Goal: Task Accomplishment & Management: Use online tool/utility

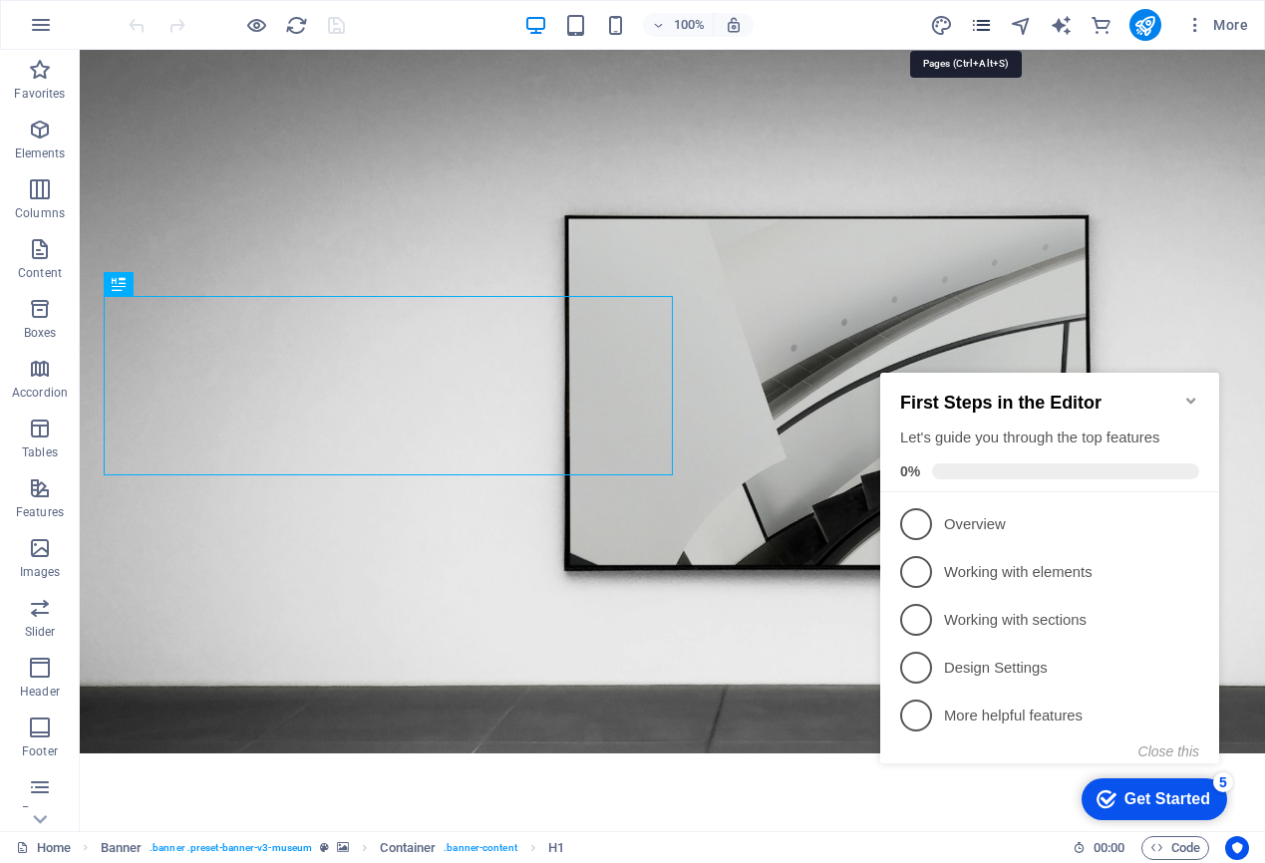
click at [979, 21] on icon "pages" at bounding box center [981, 25] width 23 height 23
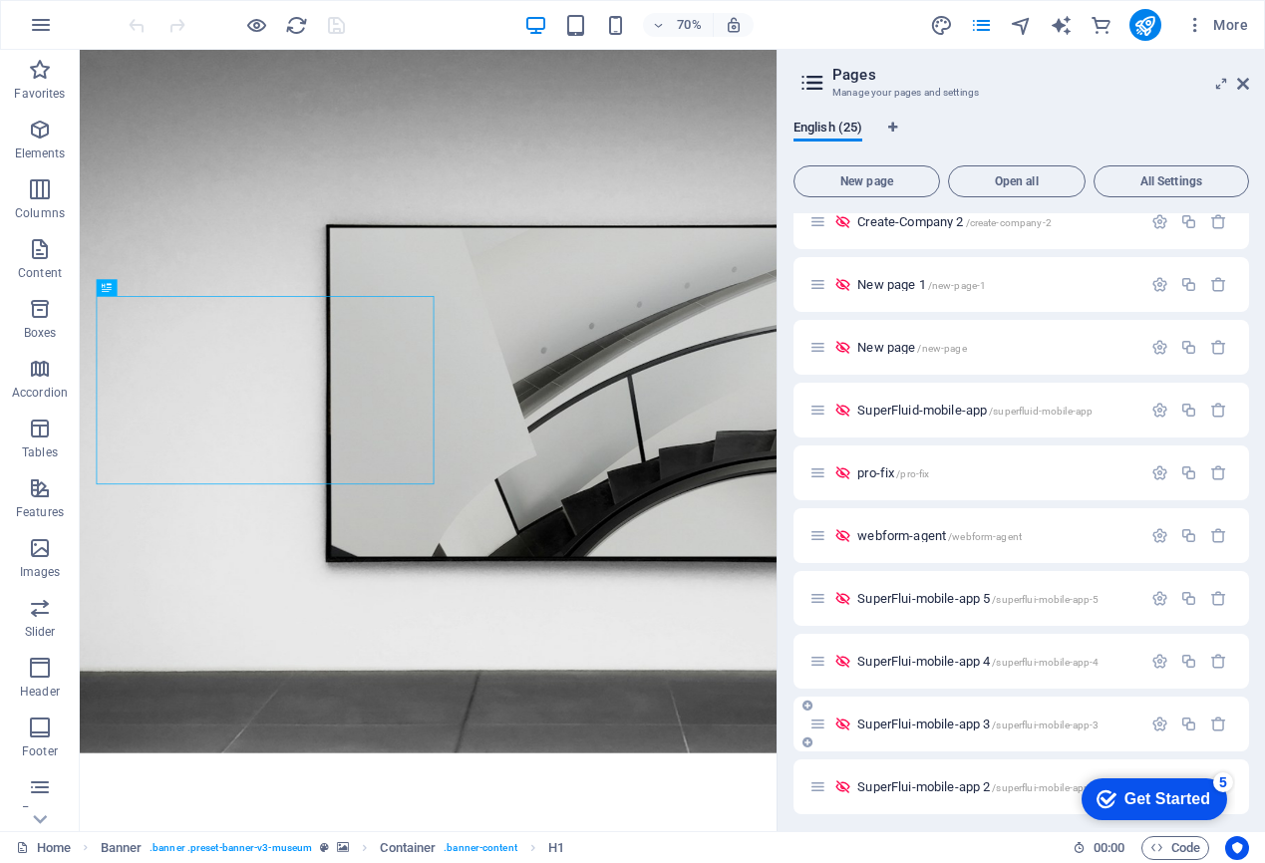
scroll to position [832, 0]
click at [1155, 535] on icon "button" at bounding box center [1159, 538] width 17 height 17
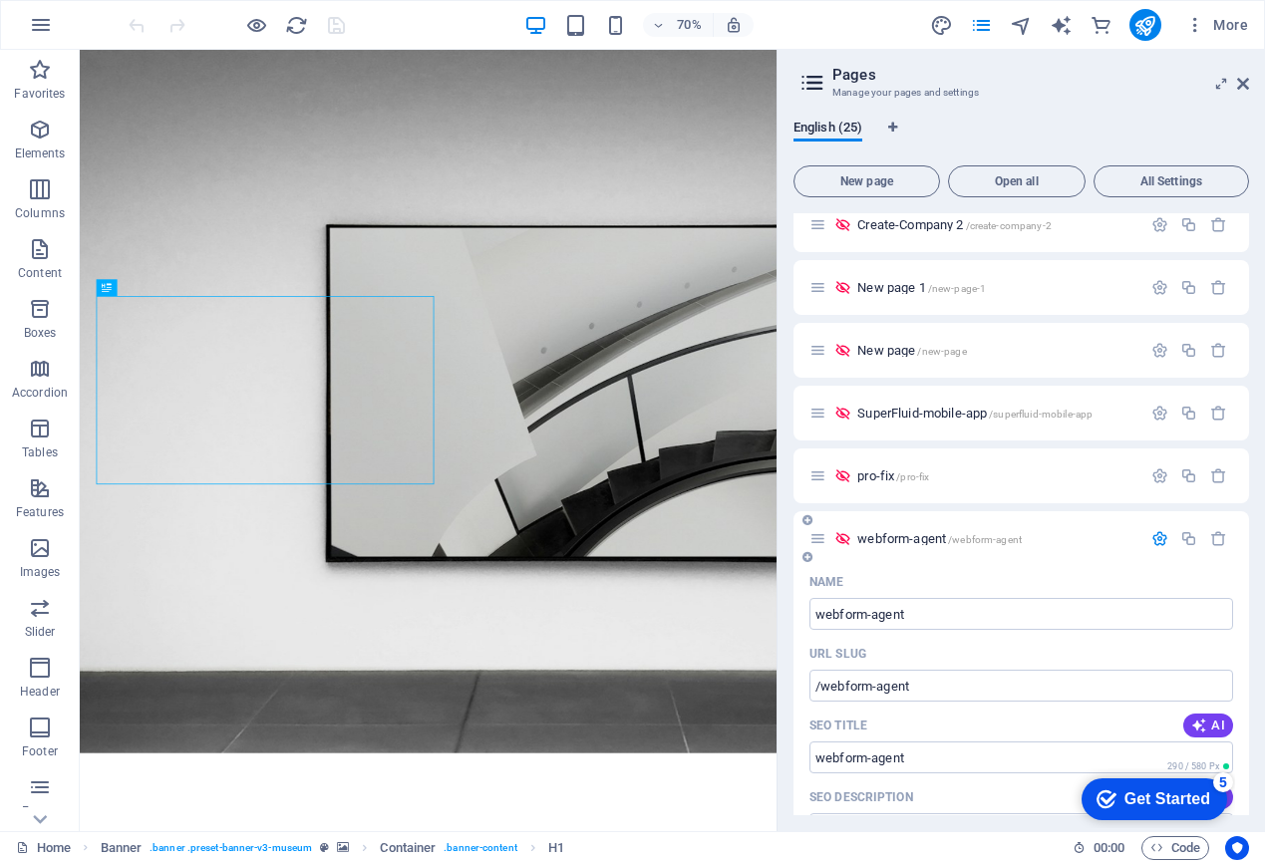
click at [908, 545] on span "webform-agent /webform-agent" at bounding box center [939, 538] width 164 height 15
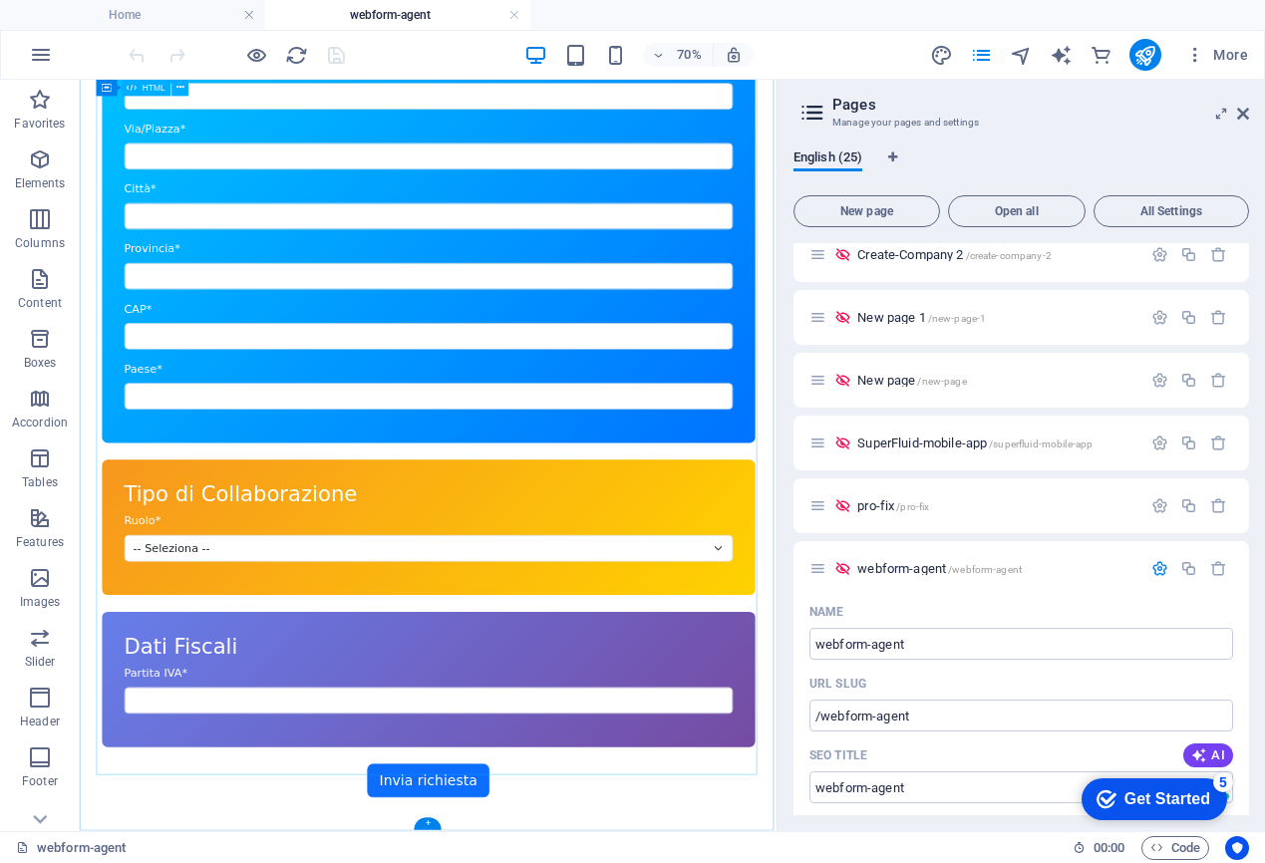
scroll to position [1184, 0]
click at [146, 862] on div "Modulo Agente i-GlooAdvance Modulo di Registrazione Contratto Dati Personali No…" at bounding box center [578, 118] width 996 height 1975
click at [129, 862] on div "Modulo Agente i-GlooAdvance Modulo di Registrazione Contratto Dati Personali No…" at bounding box center [578, 118] width 996 height 1975
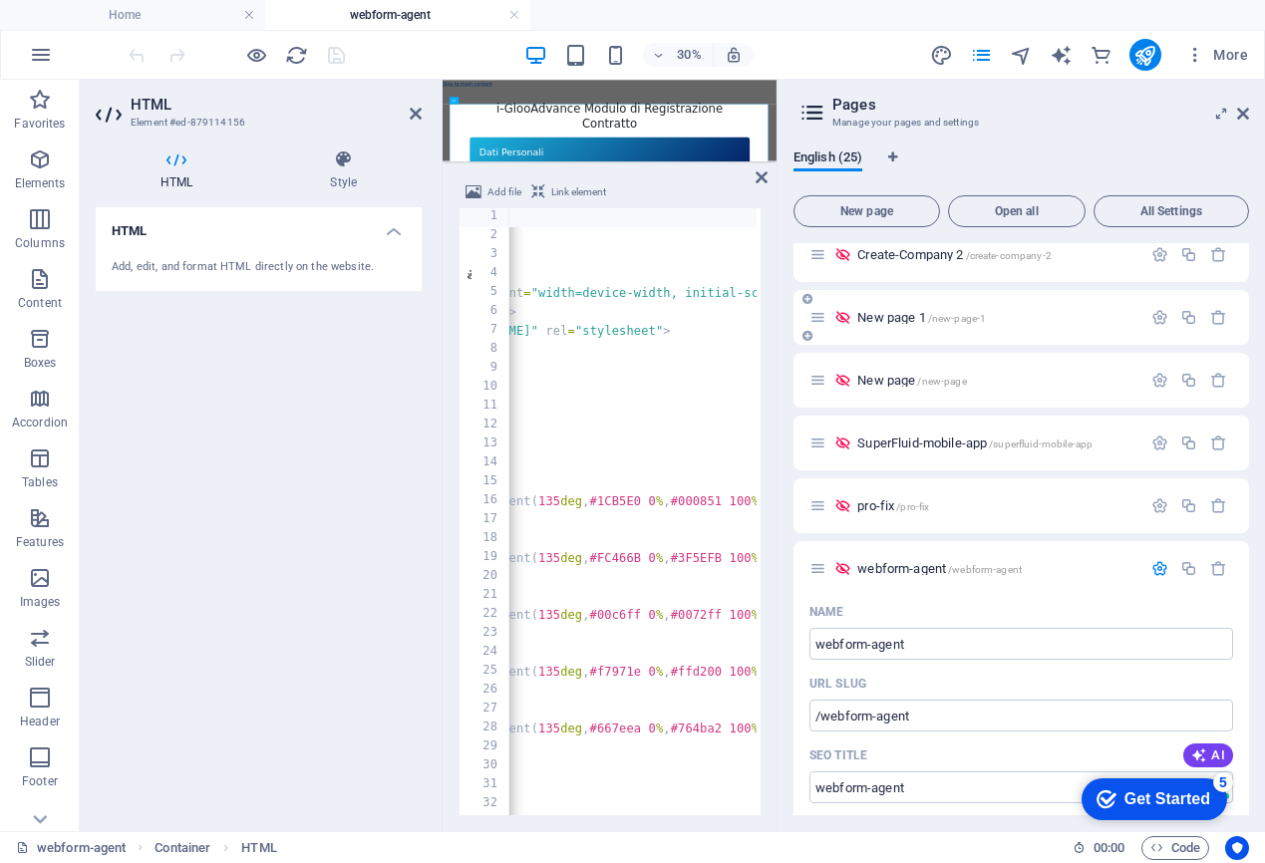
scroll to position [0, 240]
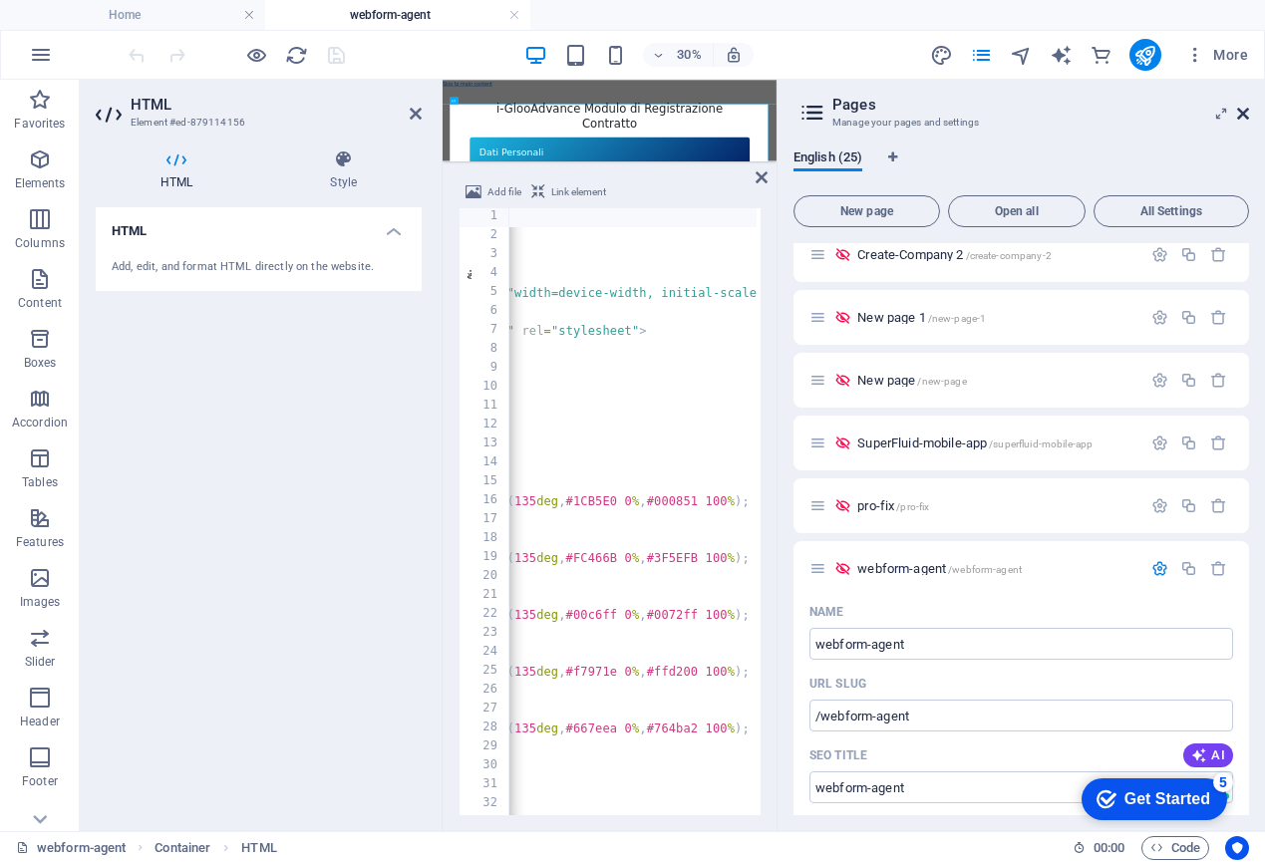
click at [1239, 112] on icon at bounding box center [1243, 114] width 12 height 16
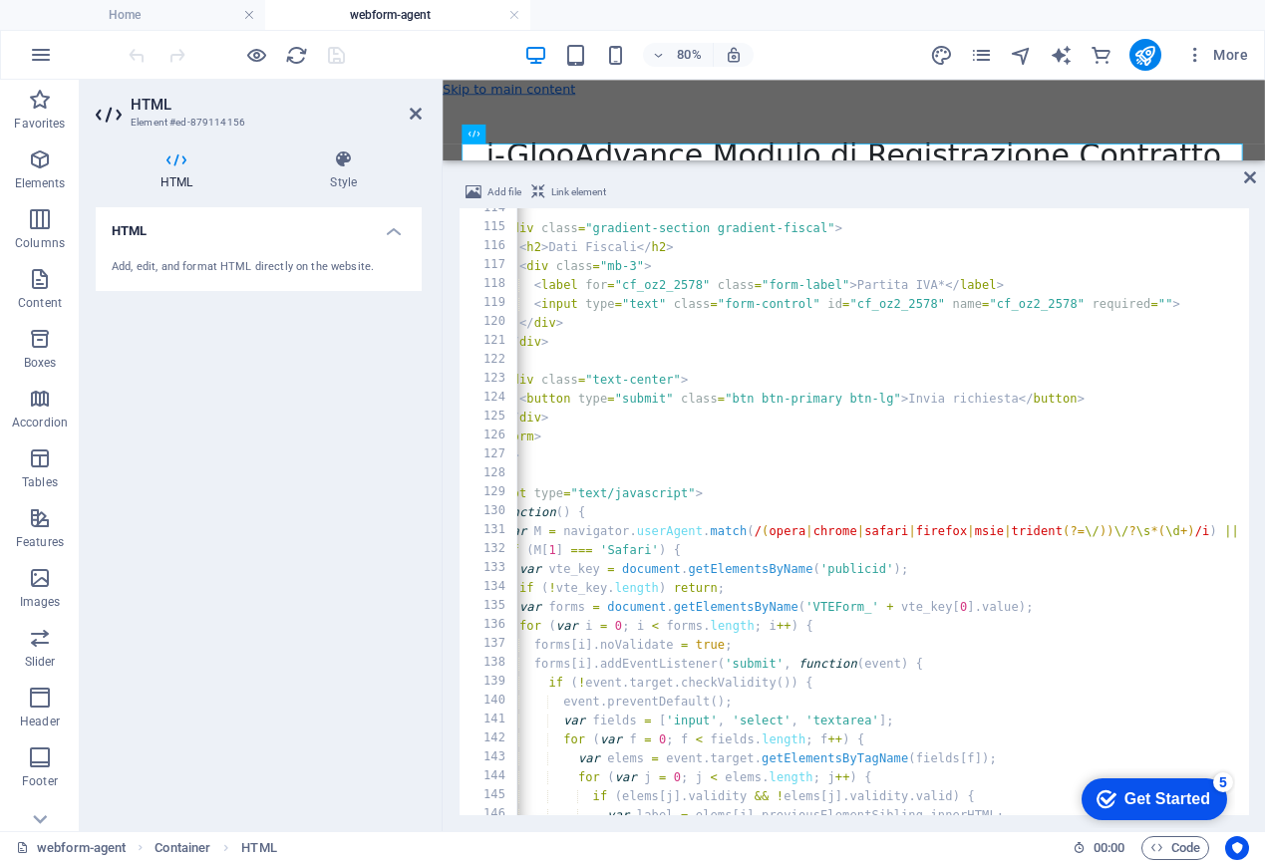
scroll to position [0, 0]
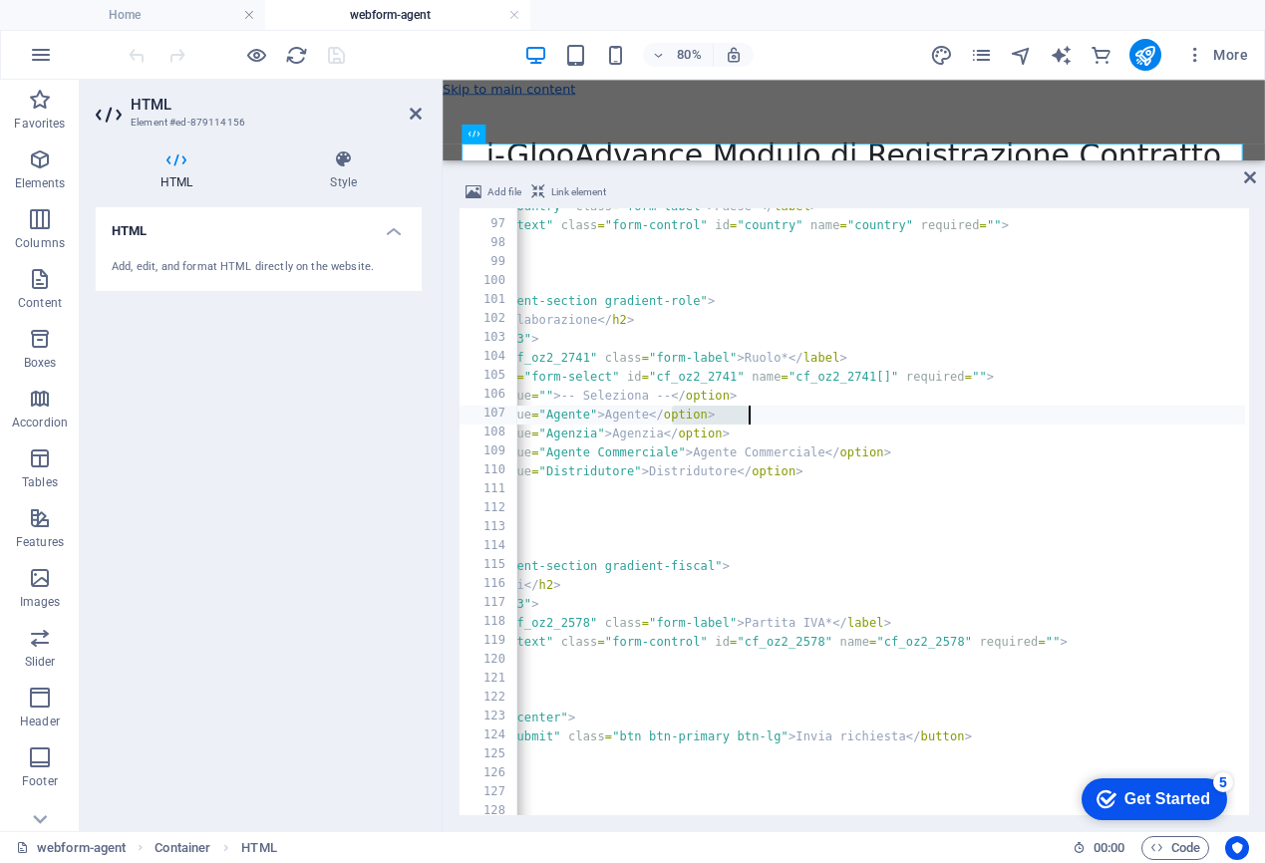
click at [825, 415] on div "< label for = "country" class = "form-label" > Paese* </ label > < input type =…" at bounding box center [1123, 517] width 1559 height 641
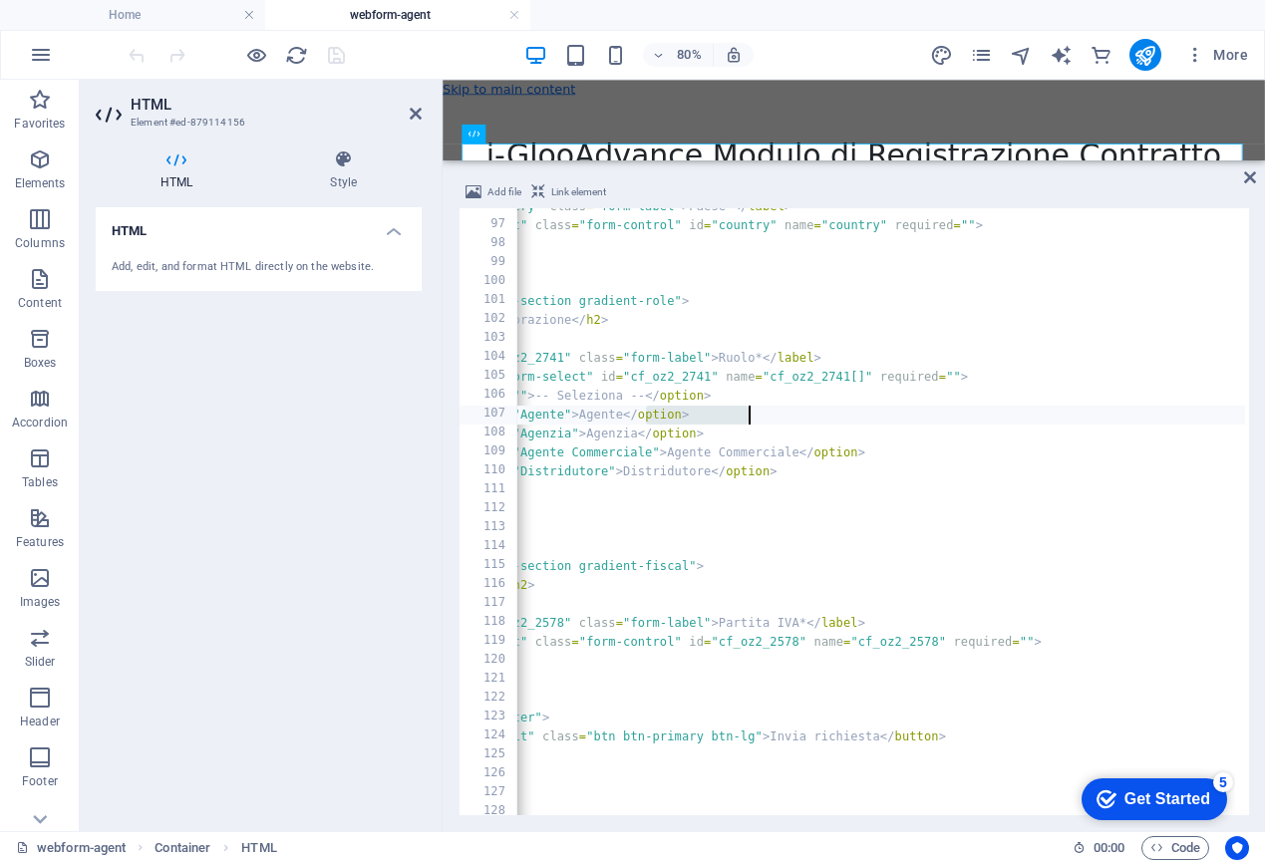
click at [644, 415] on div "< label for = "country" class = "form-label" > Paese* </ label > < input type =…" at bounding box center [1097, 517] width 1559 height 641
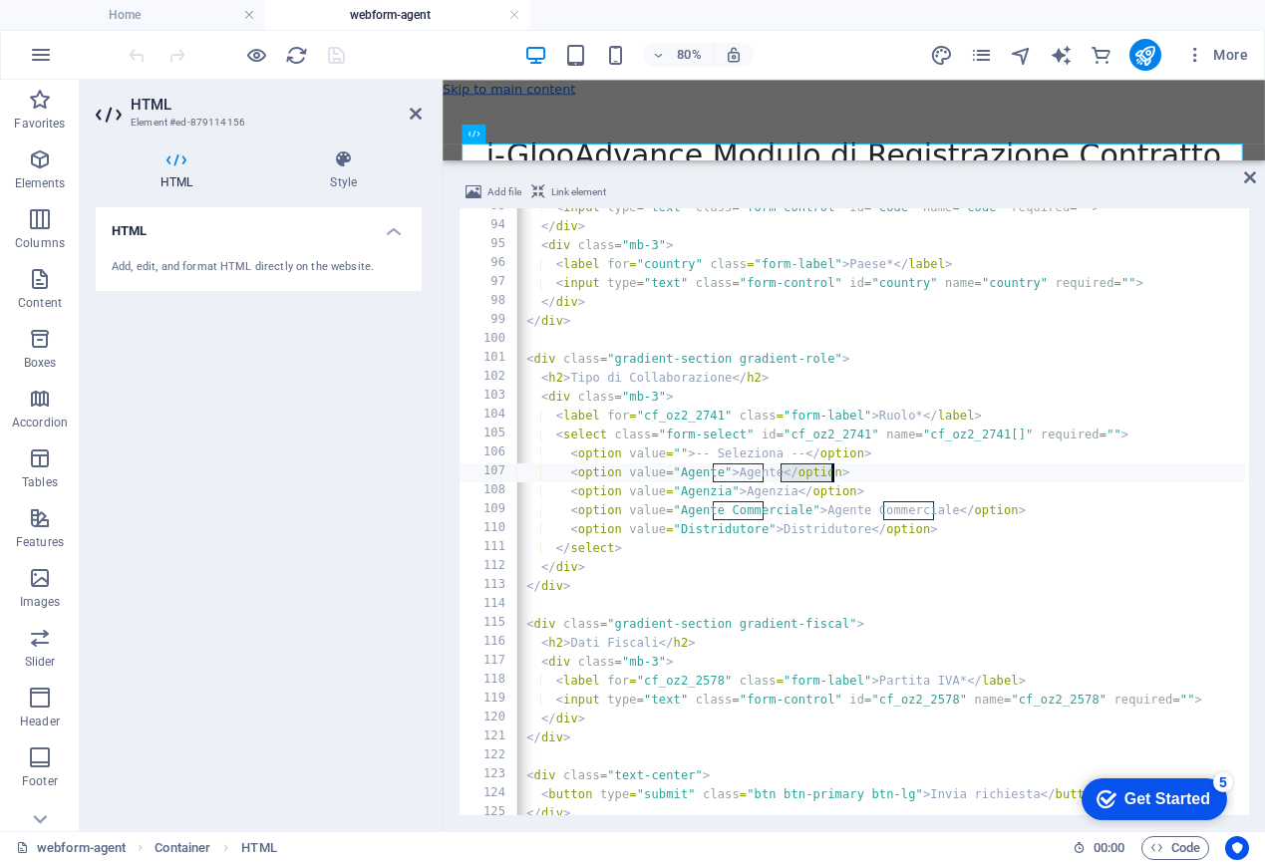
paste textarea
type textarea "<option value="Agente">Agent</option>"
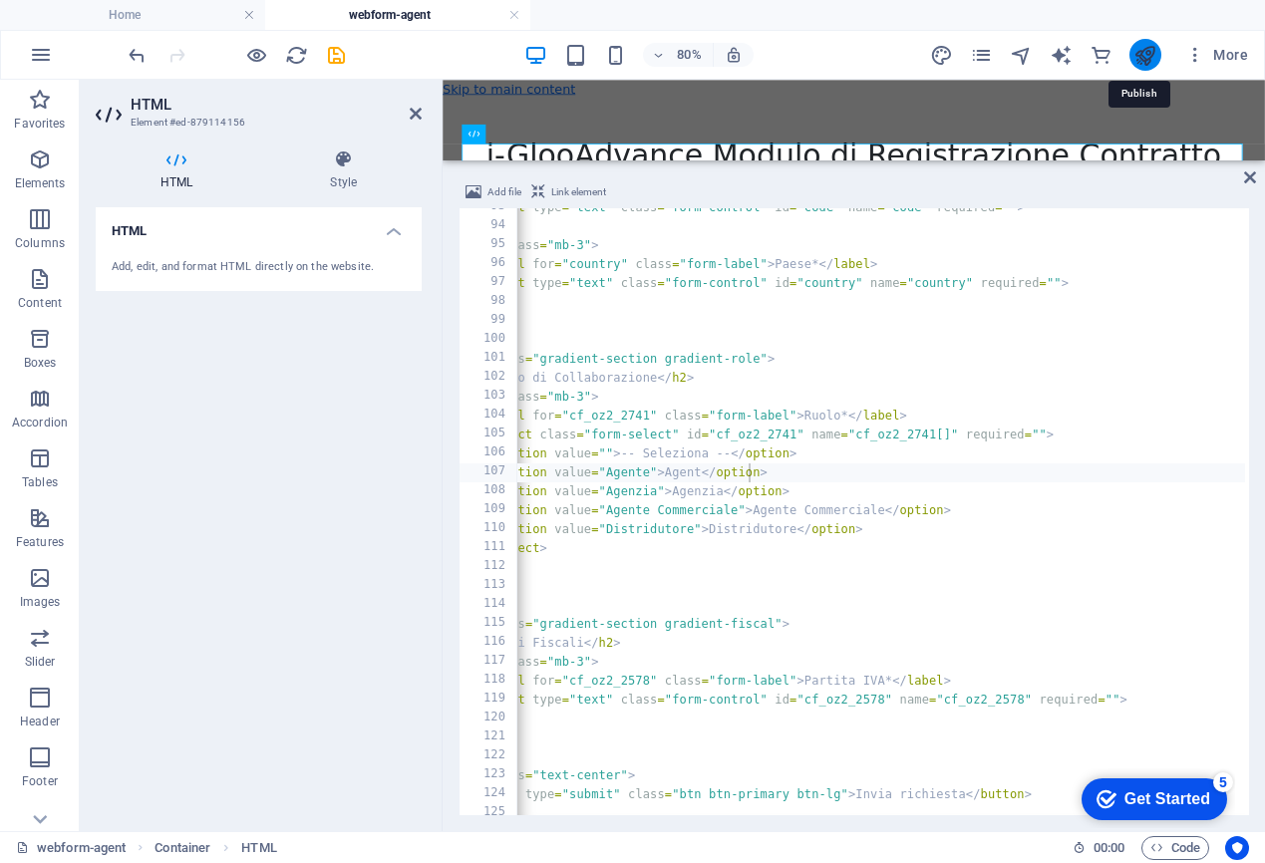
click at [1141, 52] on icon "publish" at bounding box center [1144, 55] width 23 height 23
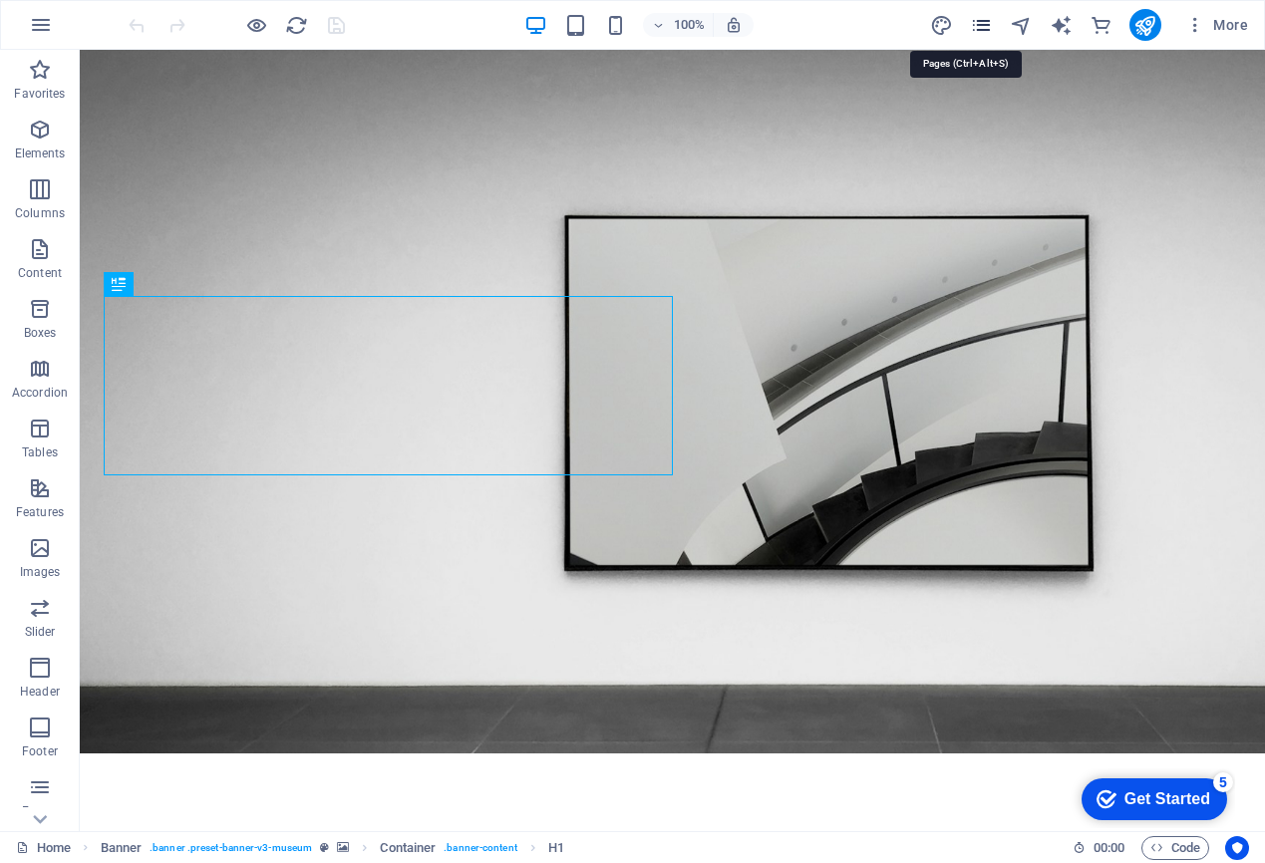
click at [970, 24] on icon "pages" at bounding box center [981, 25] width 23 height 23
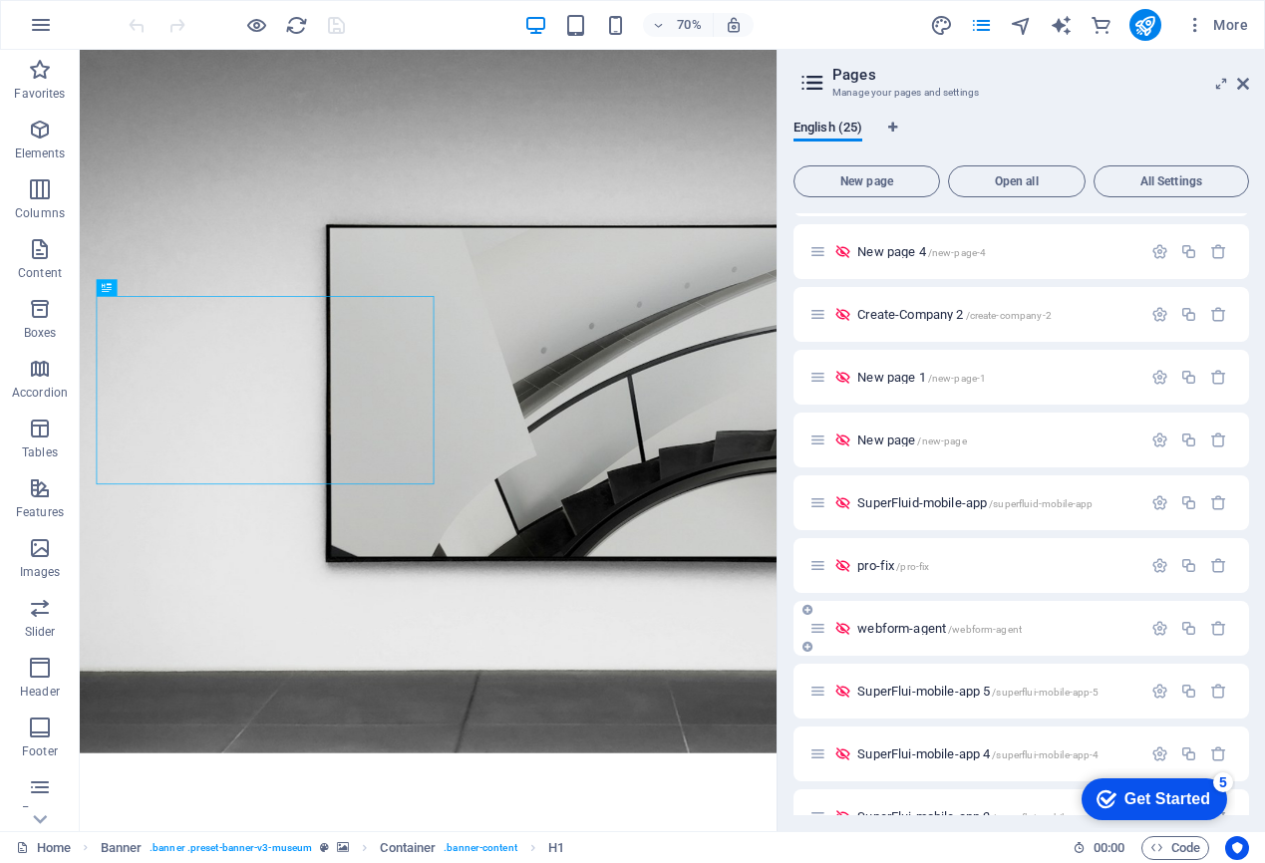
scroll to position [744, 0]
click at [1152, 624] on icon "button" at bounding box center [1159, 627] width 17 height 17
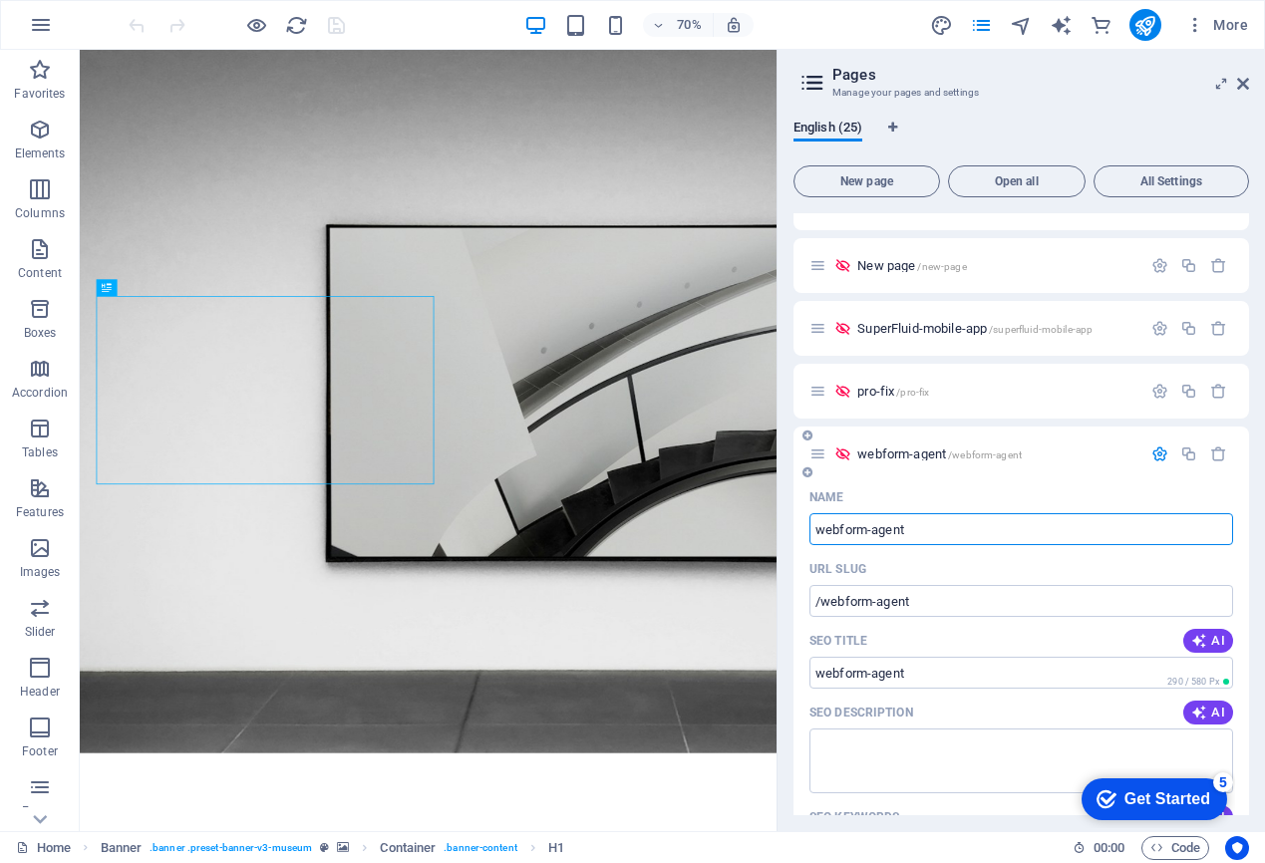
scroll to position [920, 0]
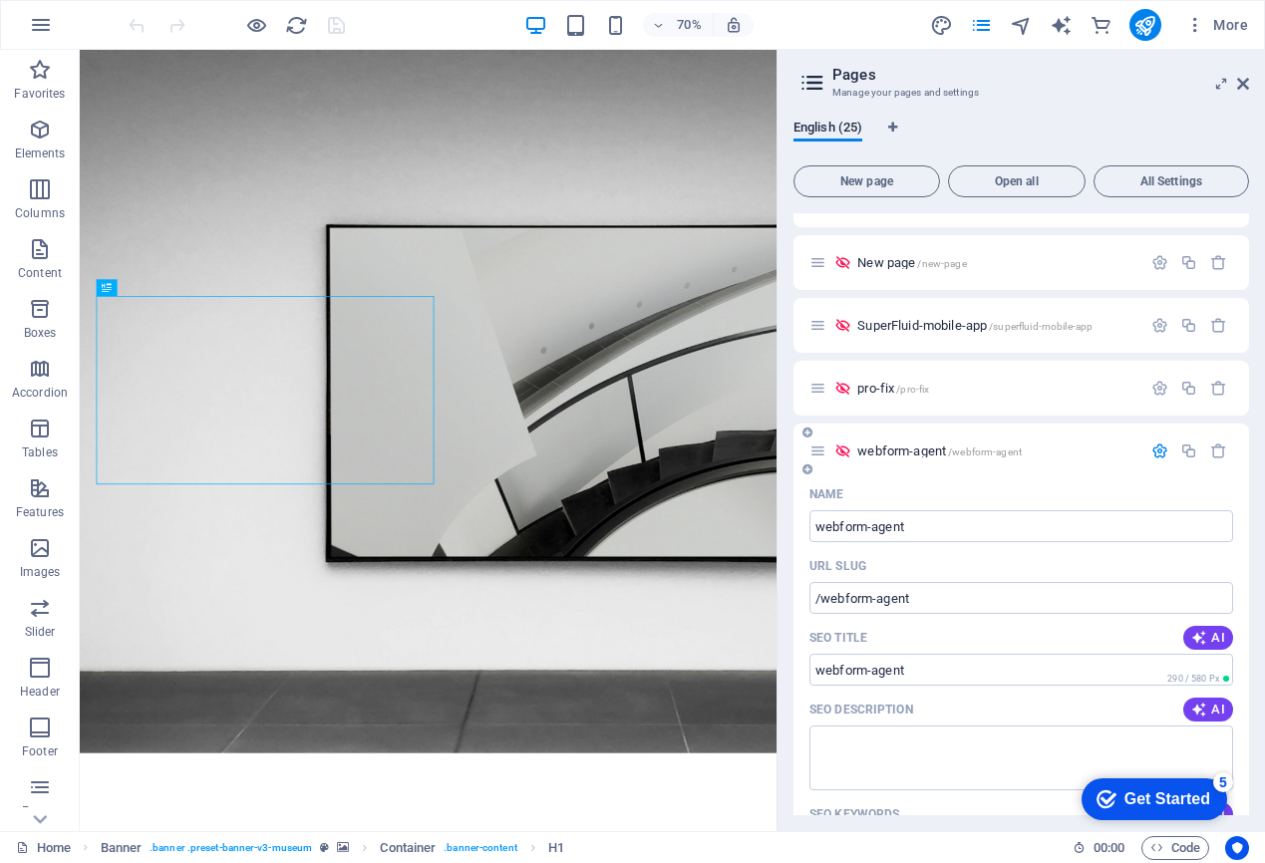
click at [899, 453] on span "webform-agent /webform-agent" at bounding box center [939, 451] width 164 height 15
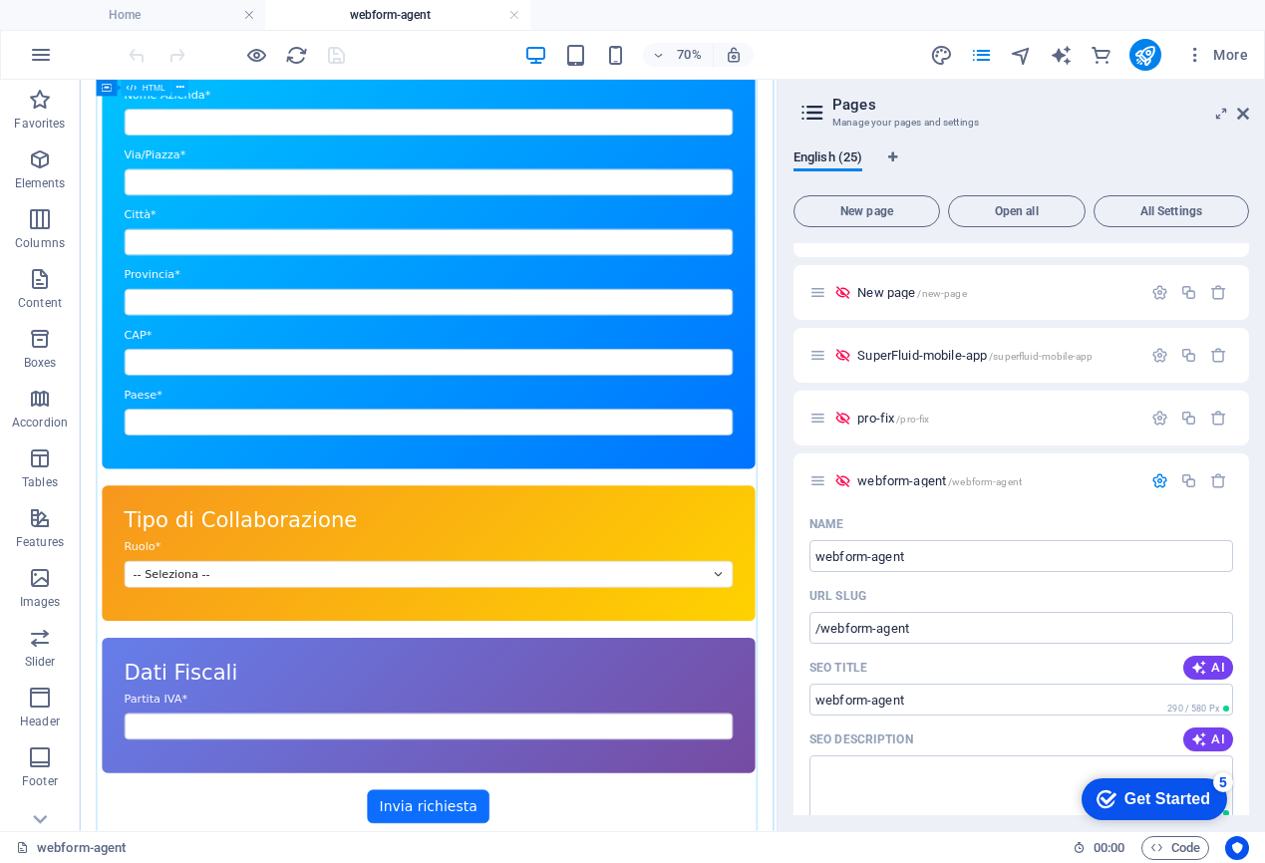
scroll to position [989, 0]
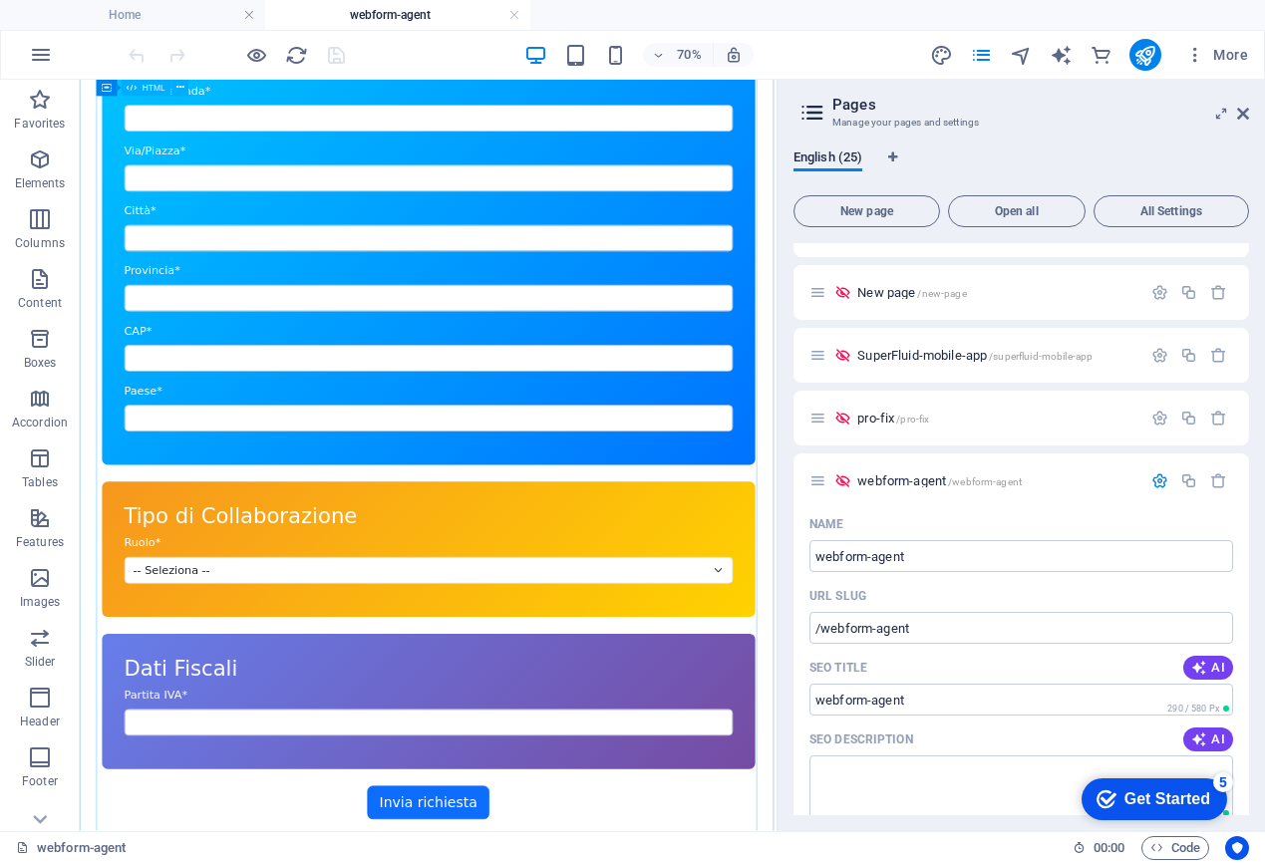
click at [495, 837] on div "Modulo Agente i-GlooAdvance Modulo di Registrazione Contratto Dati Personali No…" at bounding box center [578, 150] width 996 height 1975
click at [850, 831] on div "Modulo Agente i-GlooAdvance Modulo di Registrazione Contratto Dati Personali No…" at bounding box center [578, 150] width 996 height 1975
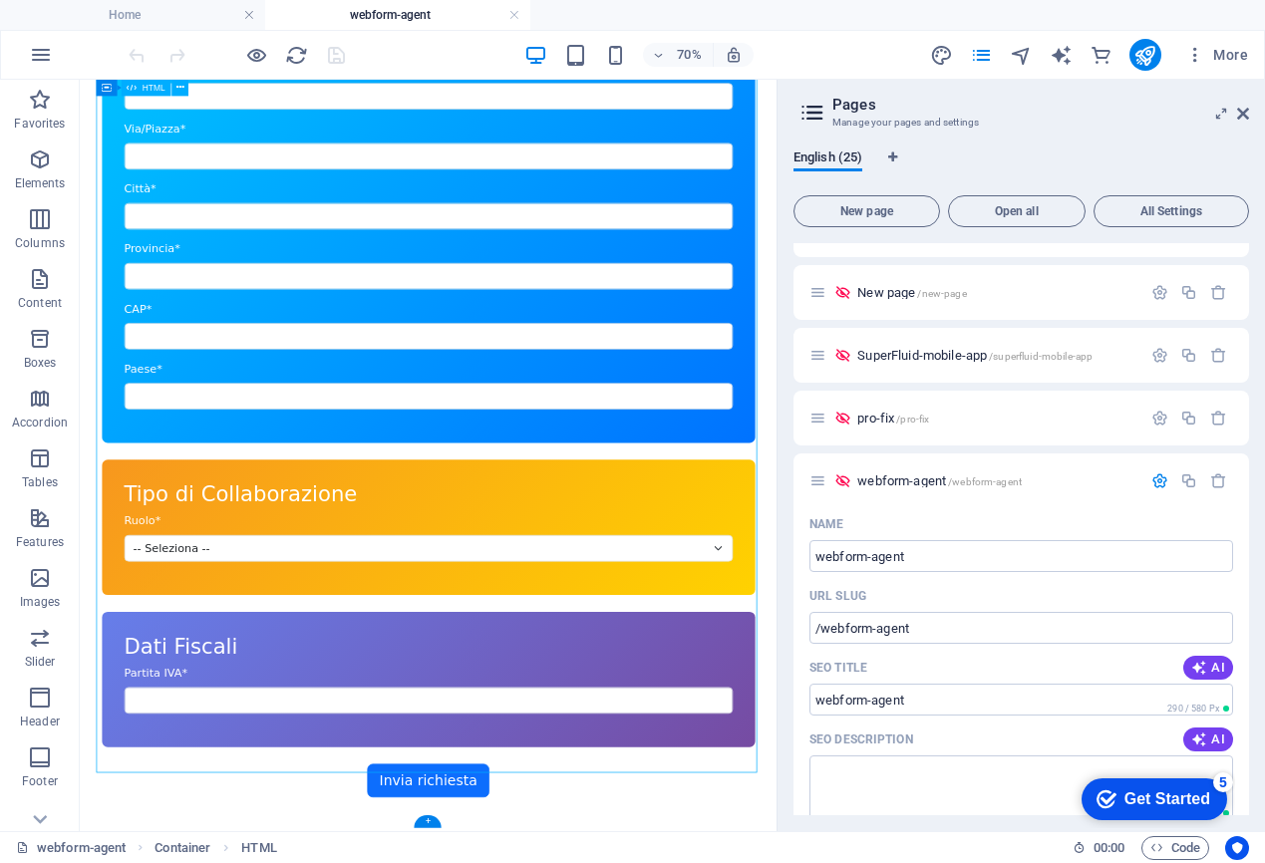
scroll to position [1184, 0]
click at [121, 862] on div "Modulo Agente i-GlooAdvance Modulo di Registrazione Contratto Dati Personali No…" at bounding box center [578, 118] width 996 height 1975
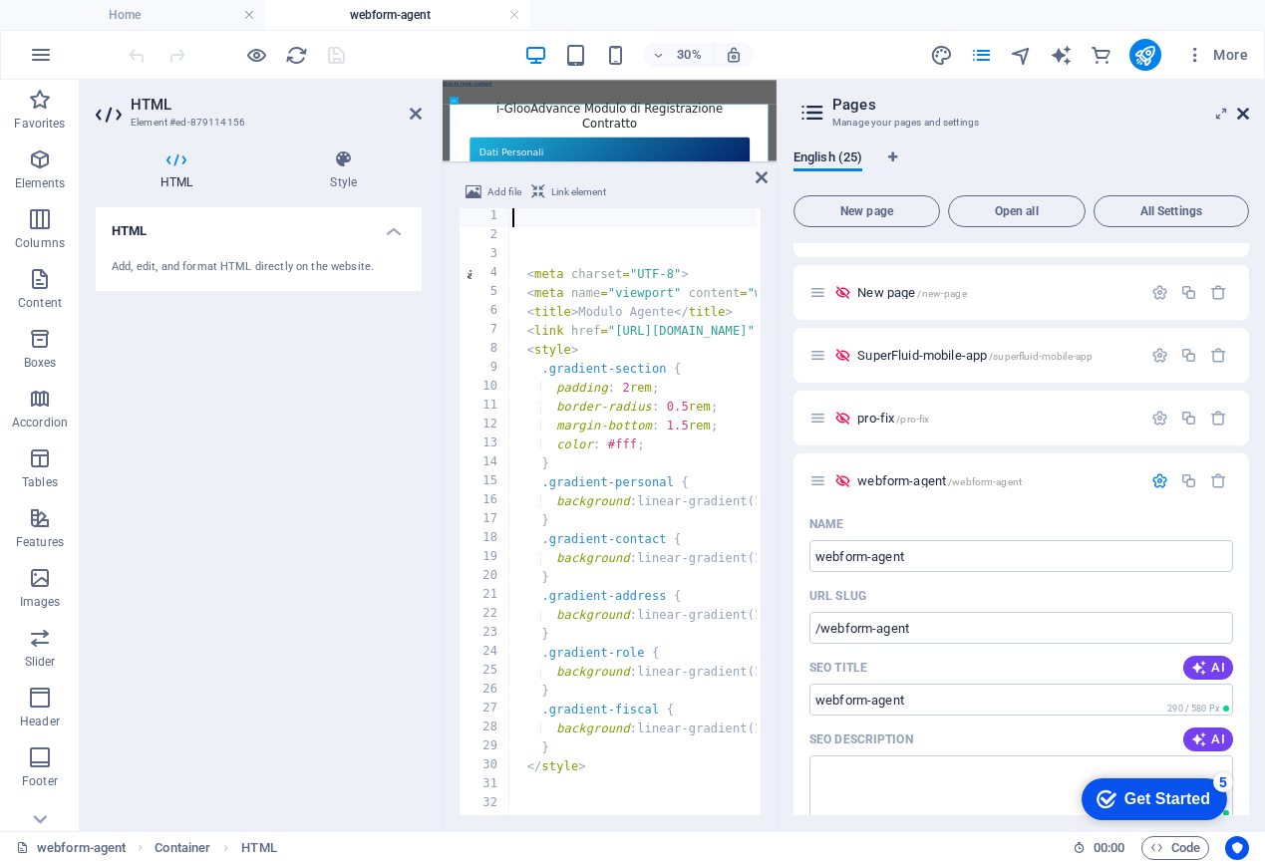
click at [1244, 109] on icon at bounding box center [1243, 114] width 12 height 16
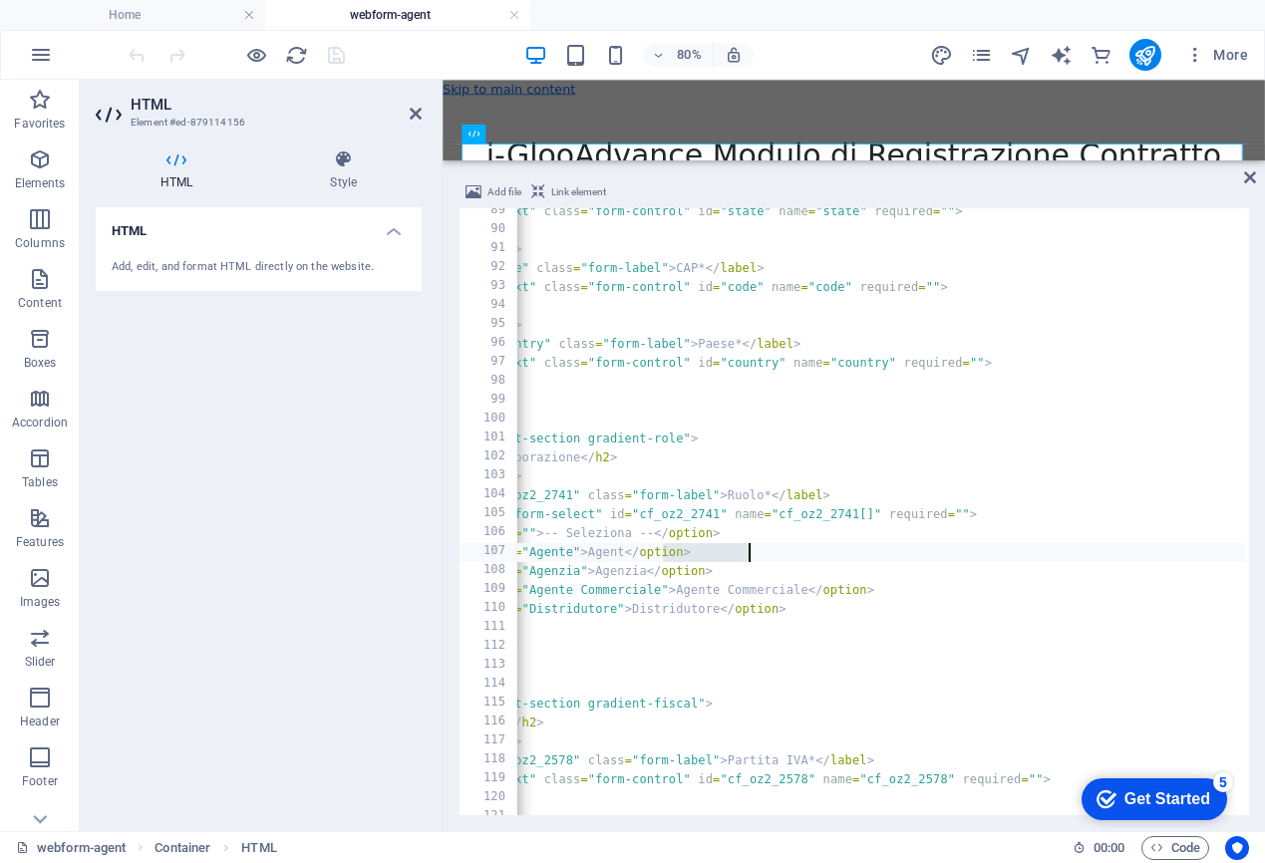
click at [811, 555] on div "< input type = "text" class = "form-control" id = "state" name = "state" requir…" at bounding box center [1106, 522] width 1559 height 641
click at [661, 555] on div "< input type = "text" class = "form-control" id = "state" name = "state" requir…" at bounding box center [1106, 522] width 1559 height 641
click at [609, 559] on div "< input type = "text" class = "form-control" id = "state" name = "state" requir…" at bounding box center [1106, 522] width 1559 height 641
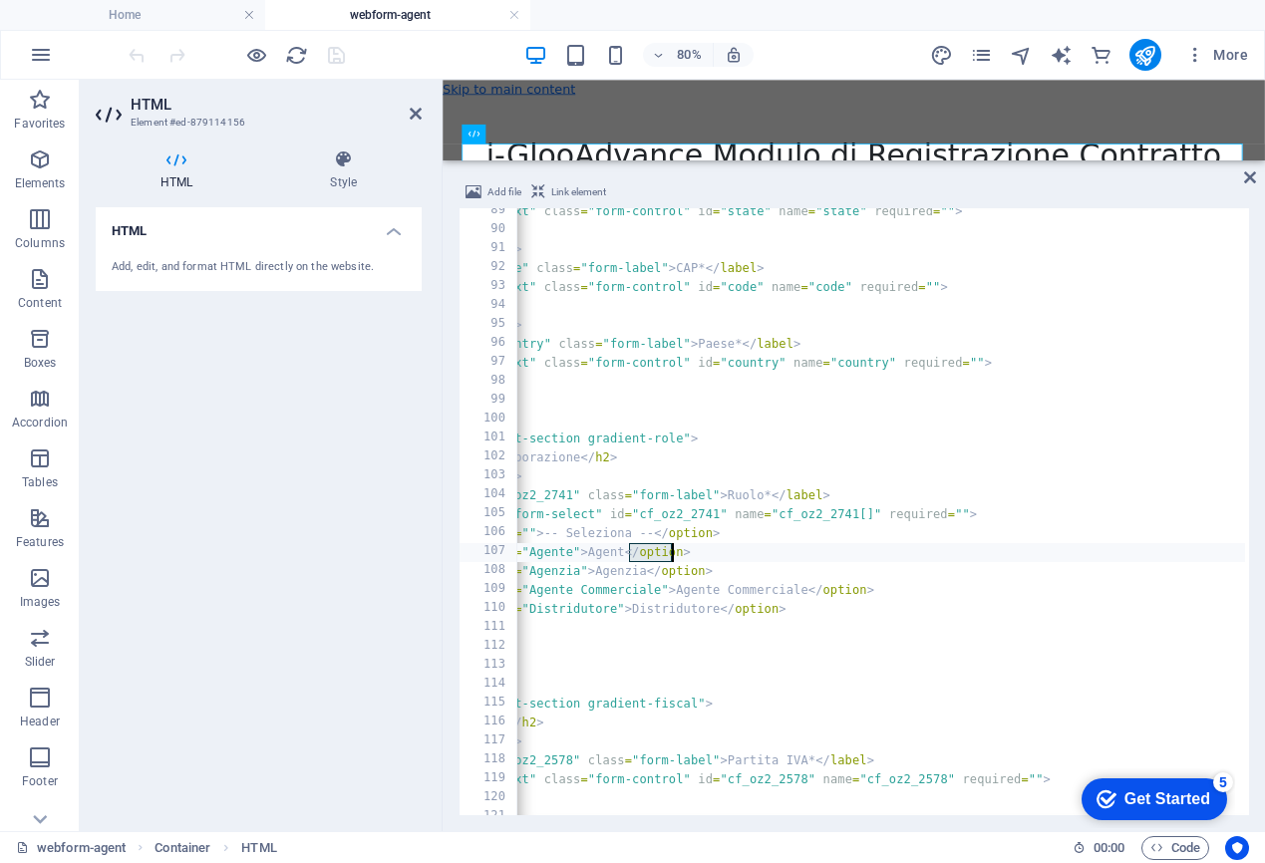
click at [609, 559] on div "< input type = "text" class = "form-control" id = "state" name = "state" requir…" at bounding box center [1106, 522] width 1559 height 641
click at [609, 558] on div "< input type = "text" class = "form-control" id = "state" name = "state" requir…" at bounding box center [881, 511] width 728 height 607
click at [660, 558] on div "< input type = "text" class = "form-control" id = "state" name = "state" requir…" at bounding box center [1106, 522] width 1559 height 641
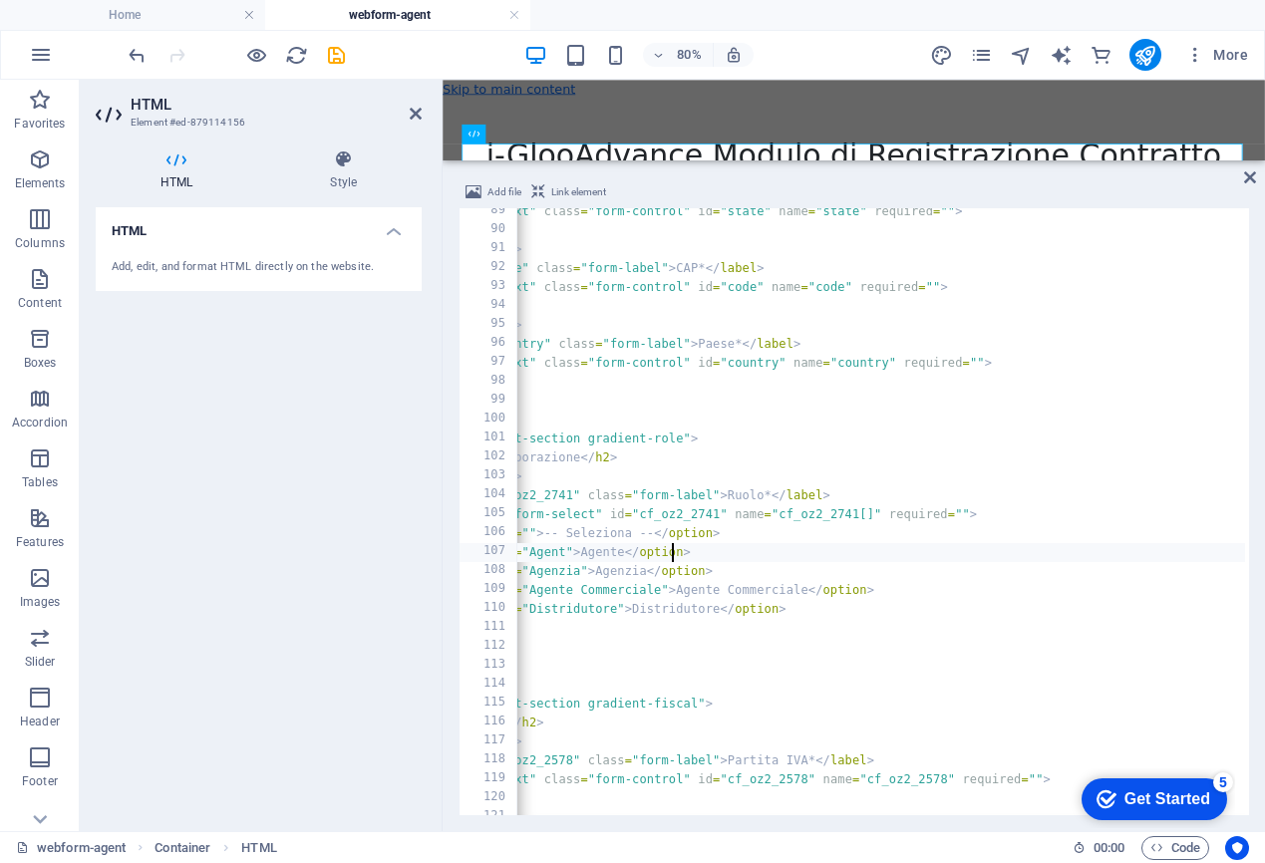
click at [602, 575] on div "< input type = "text" class = "form-control" id = "state" name = "state" requir…" at bounding box center [1106, 522] width 1559 height 641
paste textarea "t"
click at [580, 570] on div "< input type = "text" class = "form-control" id = "state" name = "state" requir…" at bounding box center [1106, 522] width 1559 height 641
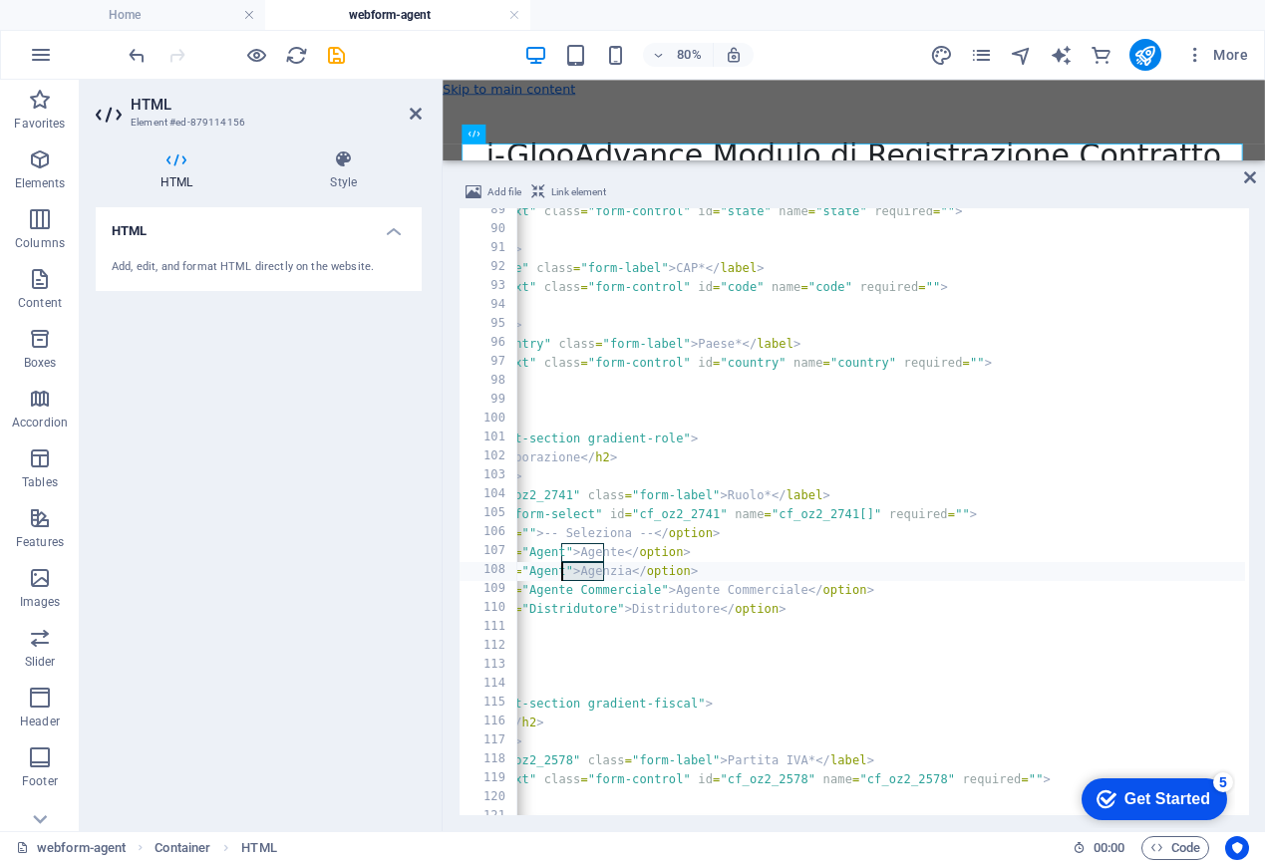
click at [580, 570] on div "< input type = "text" class = "form-control" id = "state" name = "state" requir…" at bounding box center [1106, 522] width 1559 height 641
click at [582, 573] on div "< input type = "text" class = "form-control" id = "state" name = "state" requir…" at bounding box center [1106, 522] width 1559 height 641
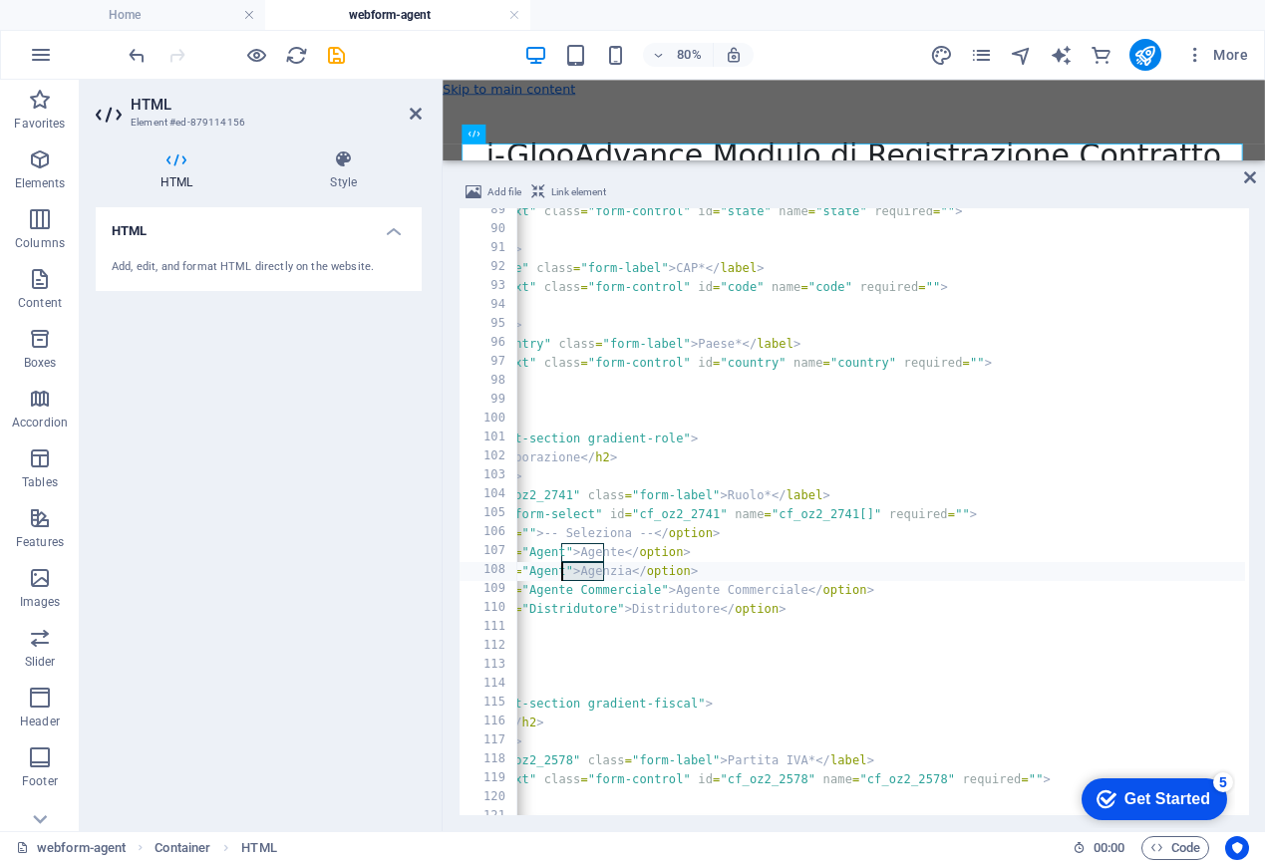
click at [582, 573] on div "< input type = "text" class = "form-control" id = "state" name = "state" requir…" at bounding box center [1106, 522] width 1559 height 641
paste textarea "cy"
click at [714, 591] on div "< input type = "text" class = "form-control" id = "state" name = "state" requir…" at bounding box center [1106, 522] width 1559 height 641
drag, startPoint x: 714, startPoint y: 591, endPoint x: 563, endPoint y: 594, distance: 150.6
click at [563, 594] on div "< input type = "text" class = "form-control" id = "state" name = "state" requir…" at bounding box center [1106, 522] width 1559 height 641
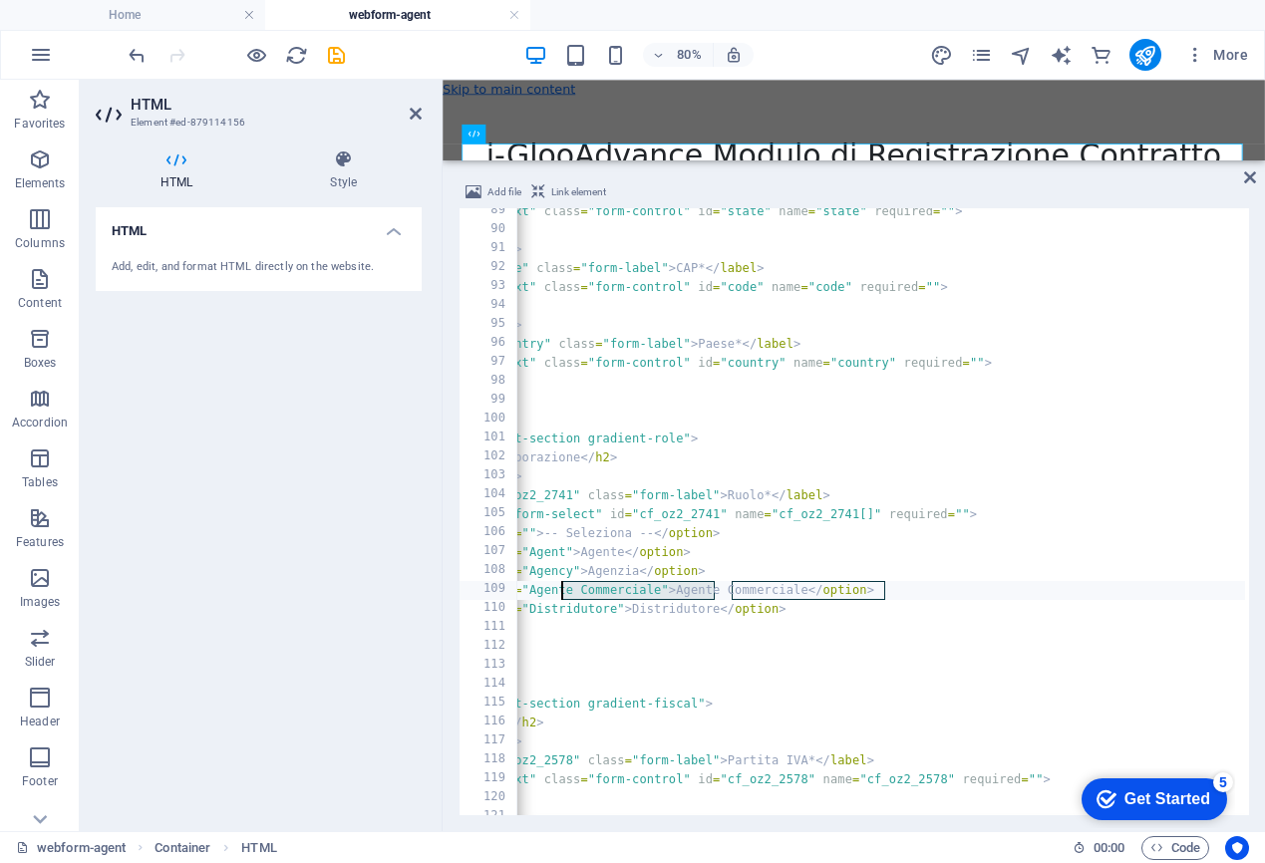
paste textarea "Commercial Agest"
click at [663, 610] on div "< input type = "text" class = "form-control" id = "state" name = "state" requir…" at bounding box center [1106, 522] width 1559 height 641
drag, startPoint x: 663, startPoint y: 610, endPoint x: 564, endPoint y: 612, distance: 98.7
click at [564, 612] on div "< input type = "text" class = "form-control" id = "state" name = "state" requir…" at bounding box center [1106, 522] width 1559 height 641
paste textarea "Commercial Agest"
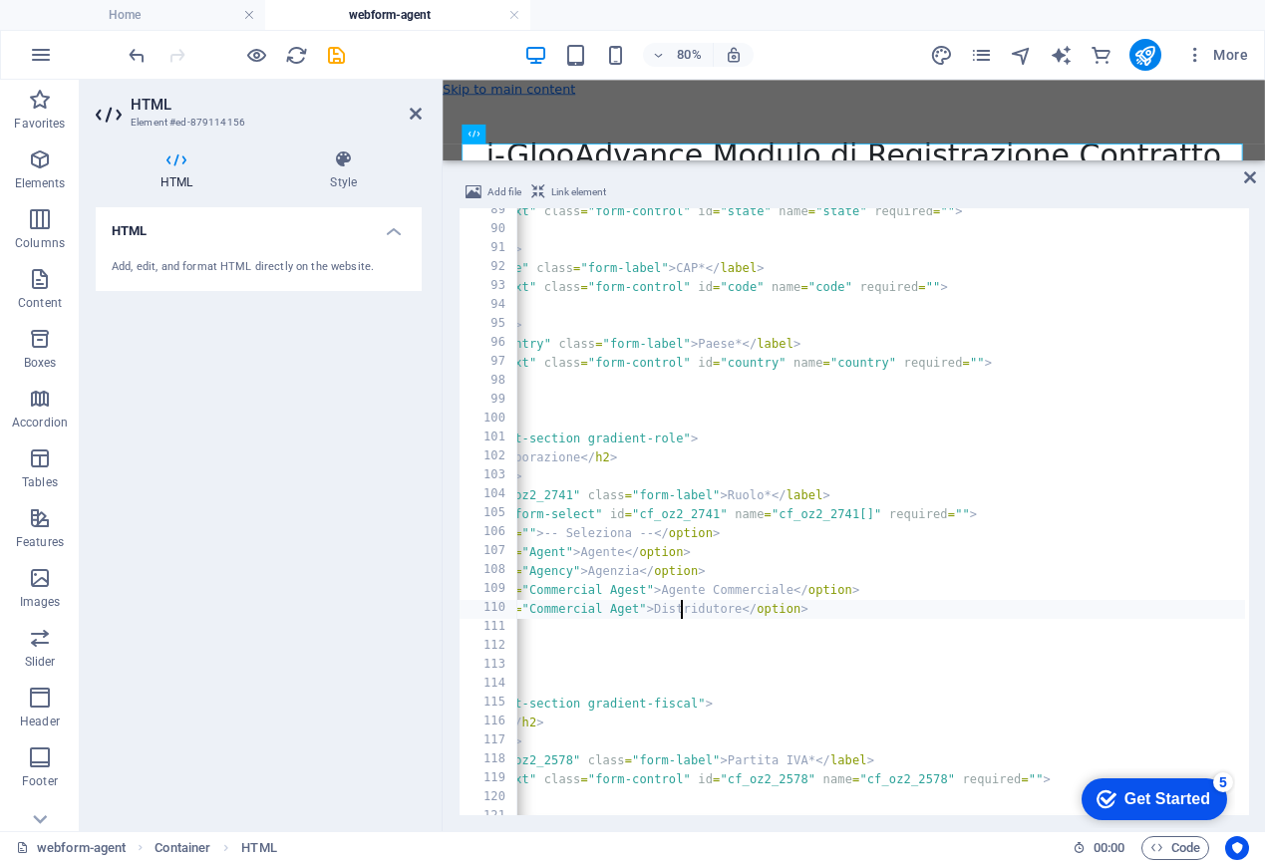
scroll to position [0, 352]
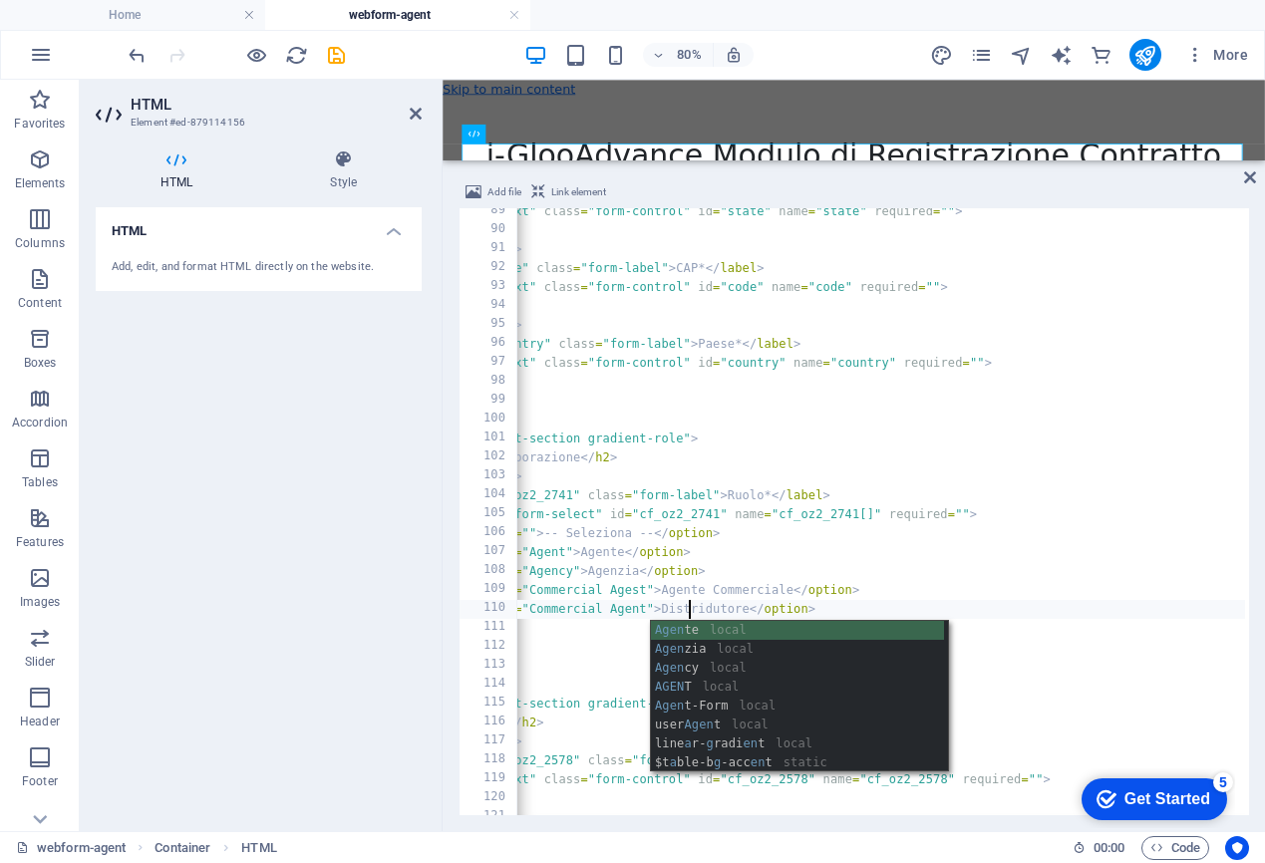
click at [1186, 663] on div "< input type = "text" class = "form-control" id = "state" name = "state" requir…" at bounding box center [1106, 522] width 1559 height 641
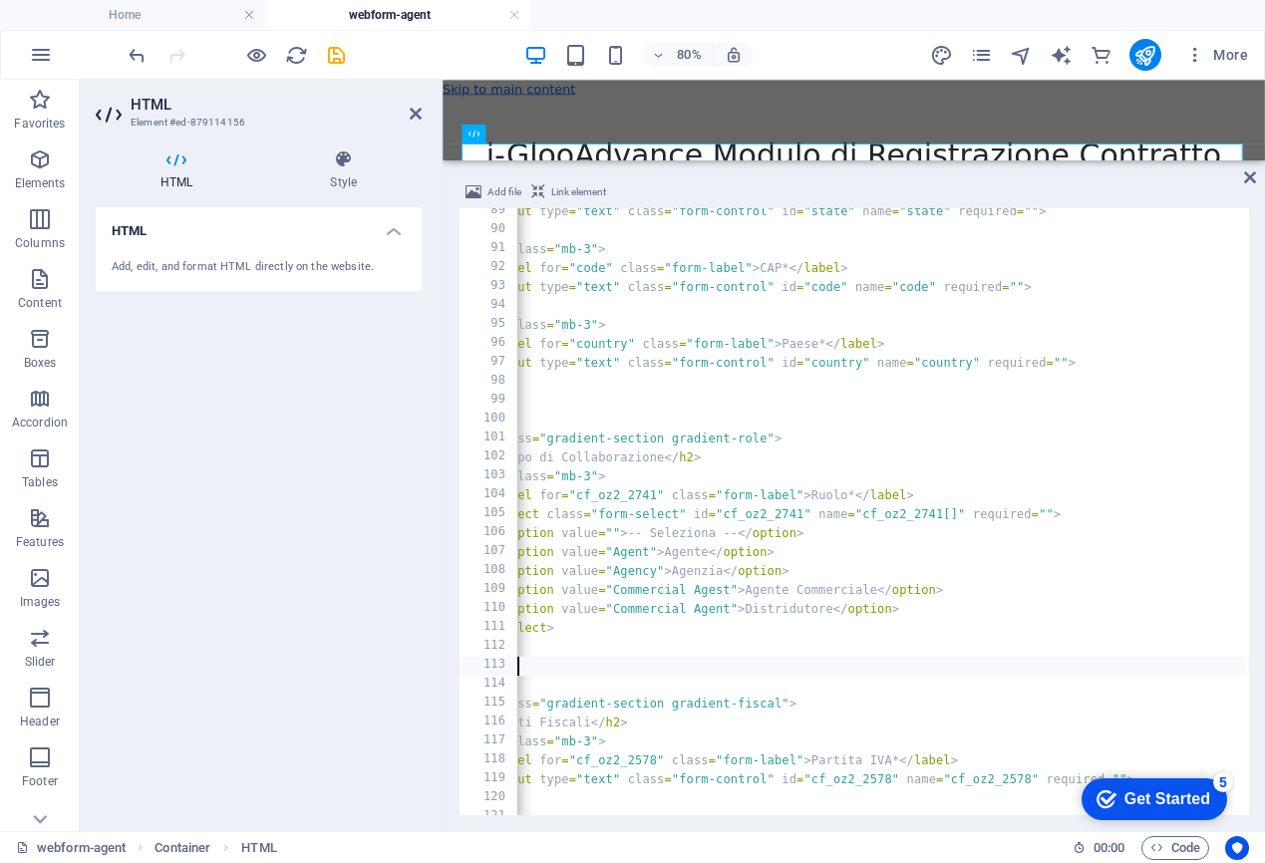
scroll to position [0, 100]
click at [1149, 451] on div "< input type = "text" class = "form-control" id = "state" name = "state" requir…" at bounding box center [1190, 522] width 1559 height 641
type textarea "<h2>Tipo di Collaborazione</h2>"
click at [1142, 61] on icon "publish" at bounding box center [1144, 55] width 23 height 23
